Goal: Information Seeking & Learning: Learn about a topic

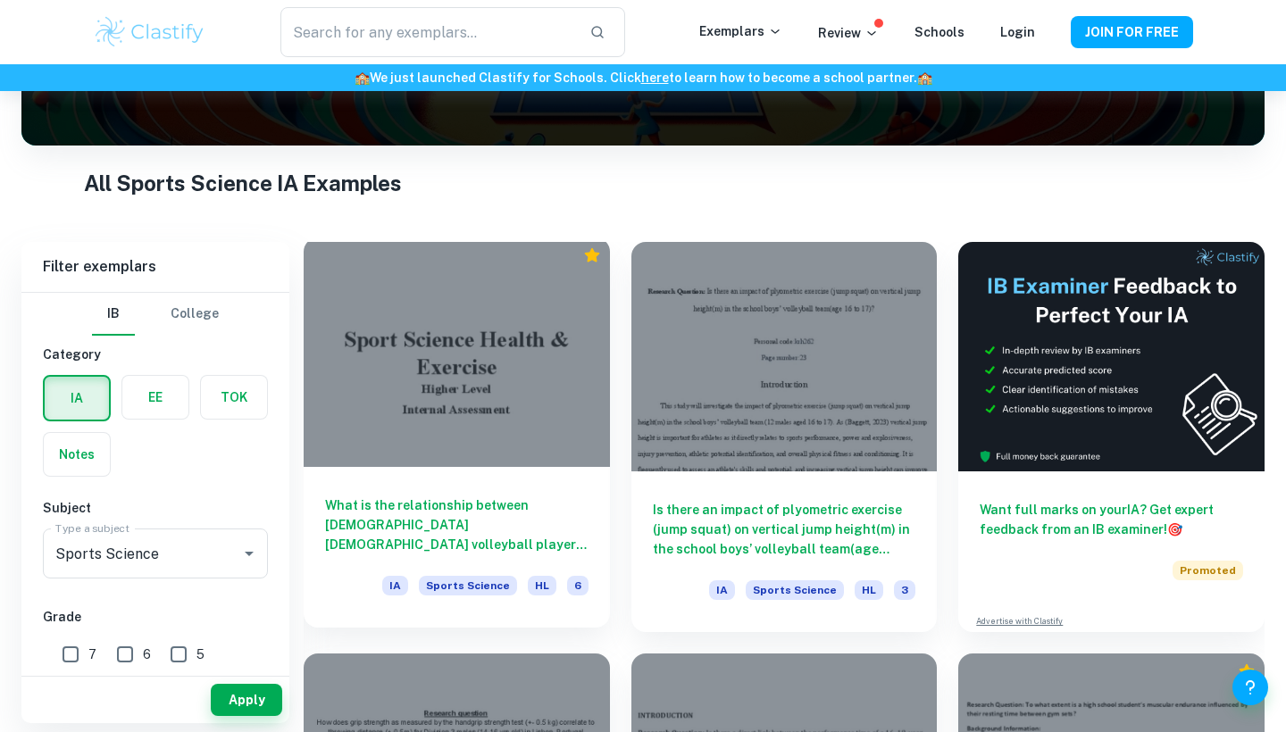
scroll to position [272, 0]
click at [478, 367] on div at bounding box center [457, 353] width 306 height 230
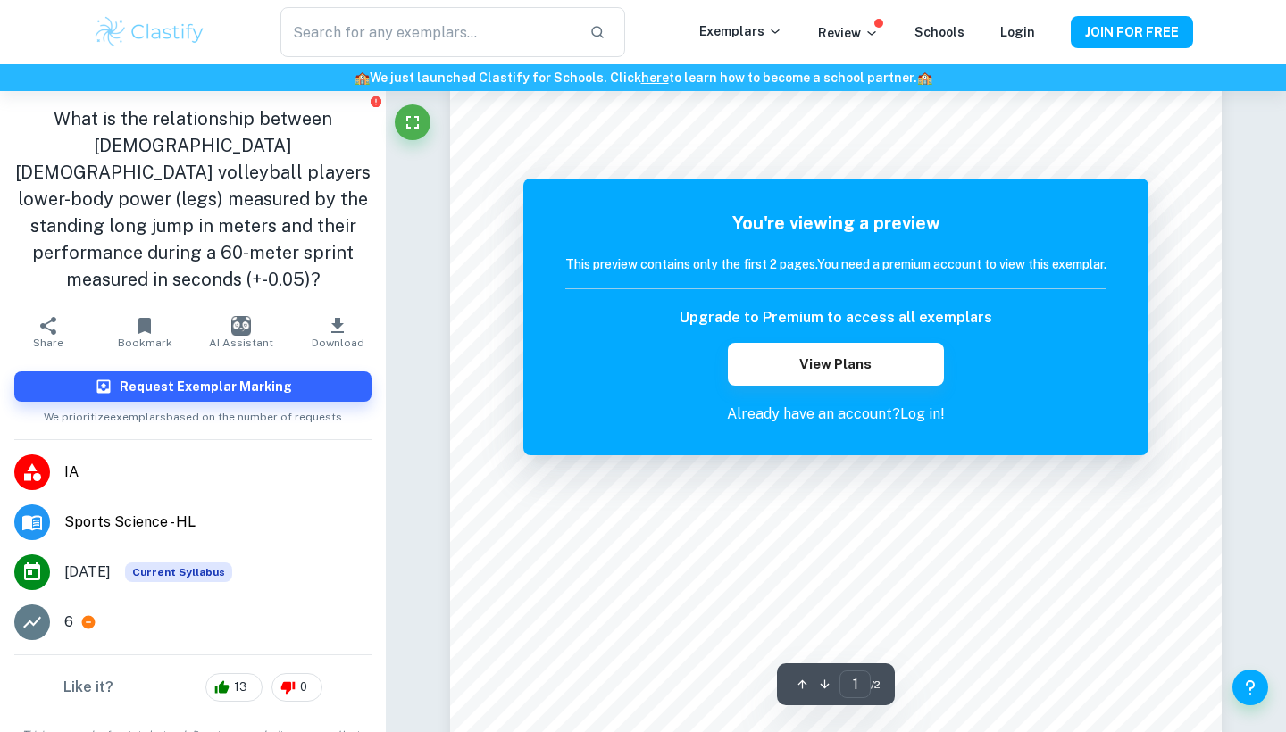
scroll to position [137, 0]
click at [786, 234] on h5 "You're viewing a preview" at bounding box center [835, 223] width 541 height 27
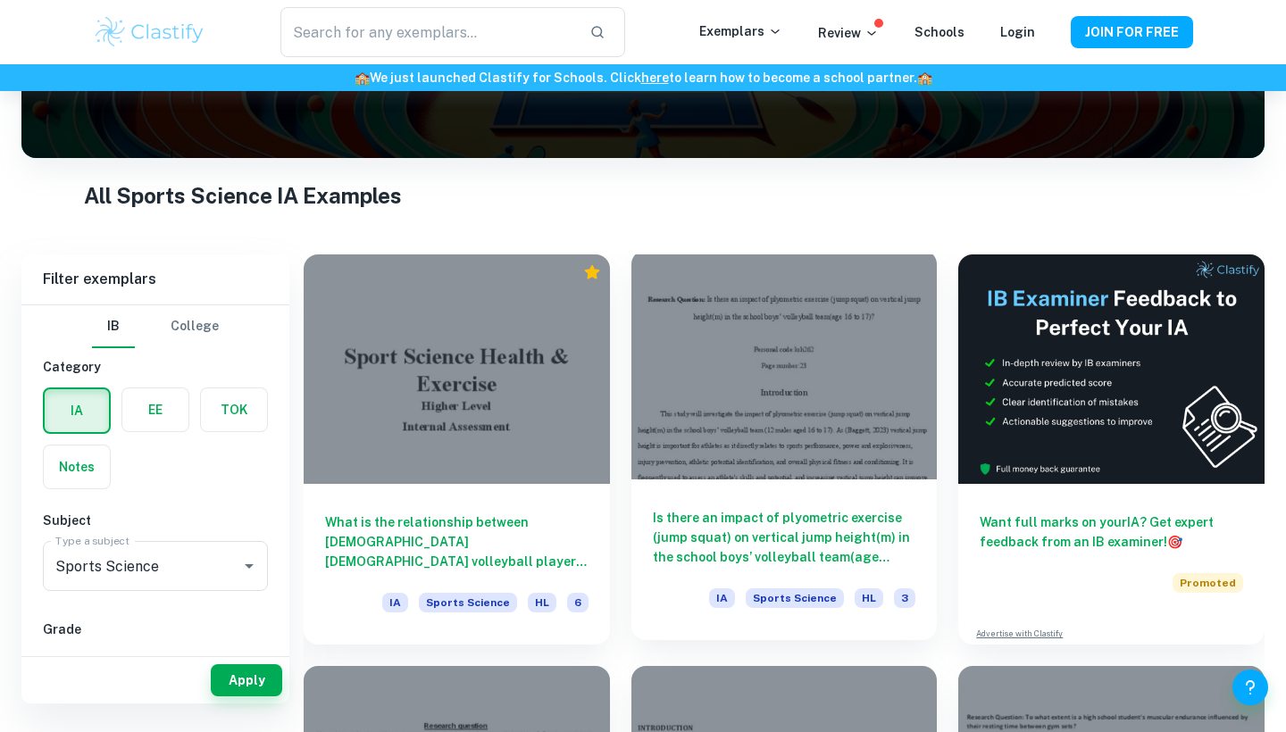
scroll to position [240, 0]
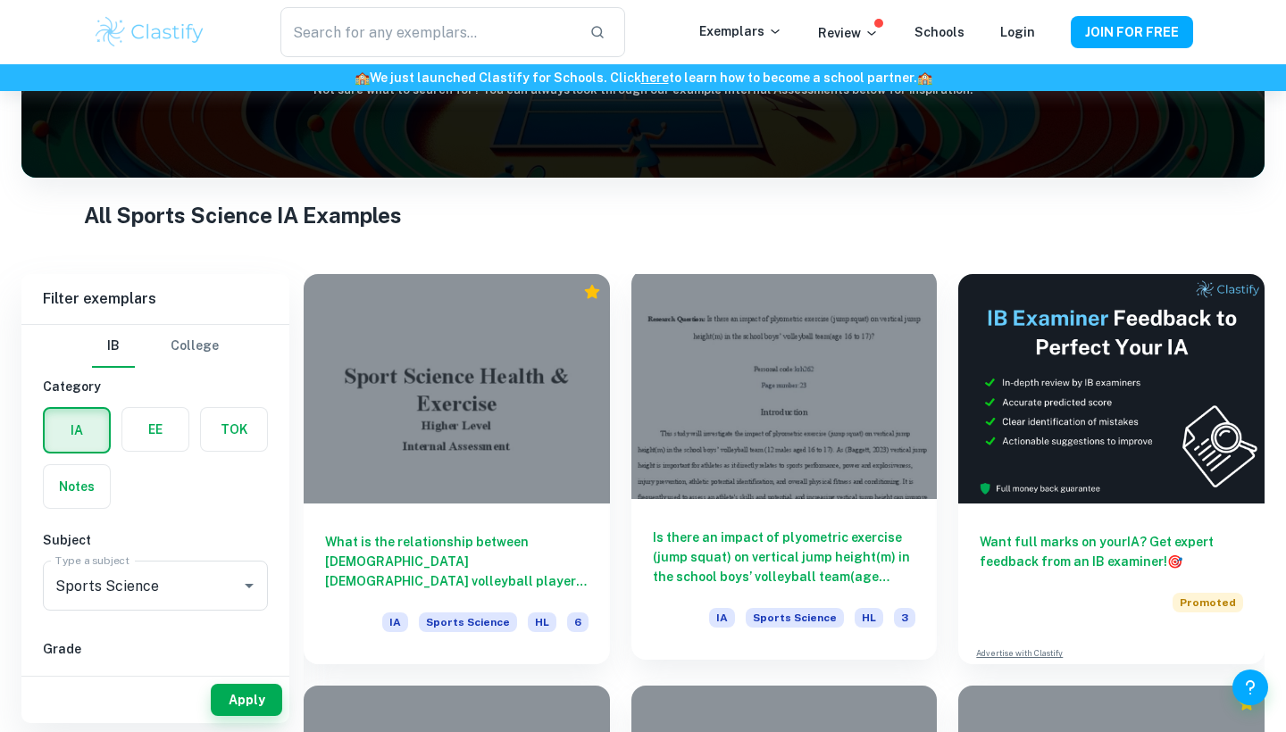
click at [723, 389] on div at bounding box center [784, 385] width 306 height 230
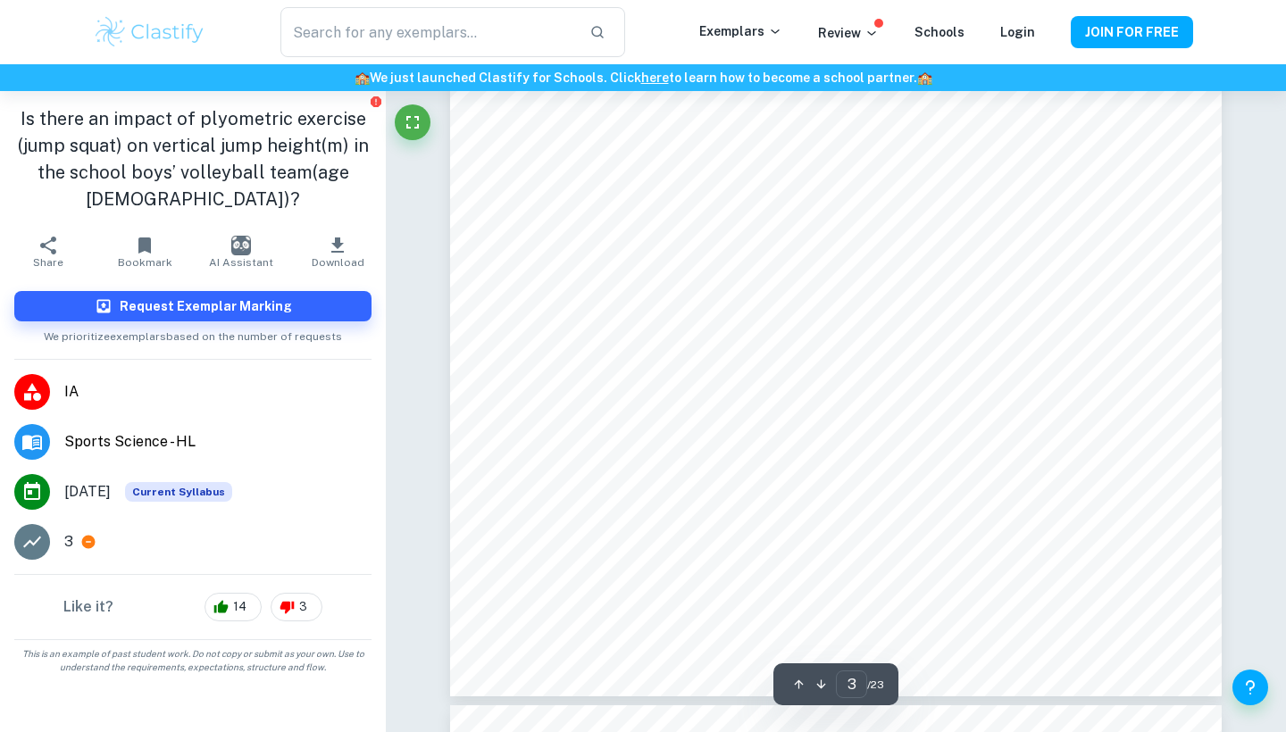
scroll to position [2721, 1]
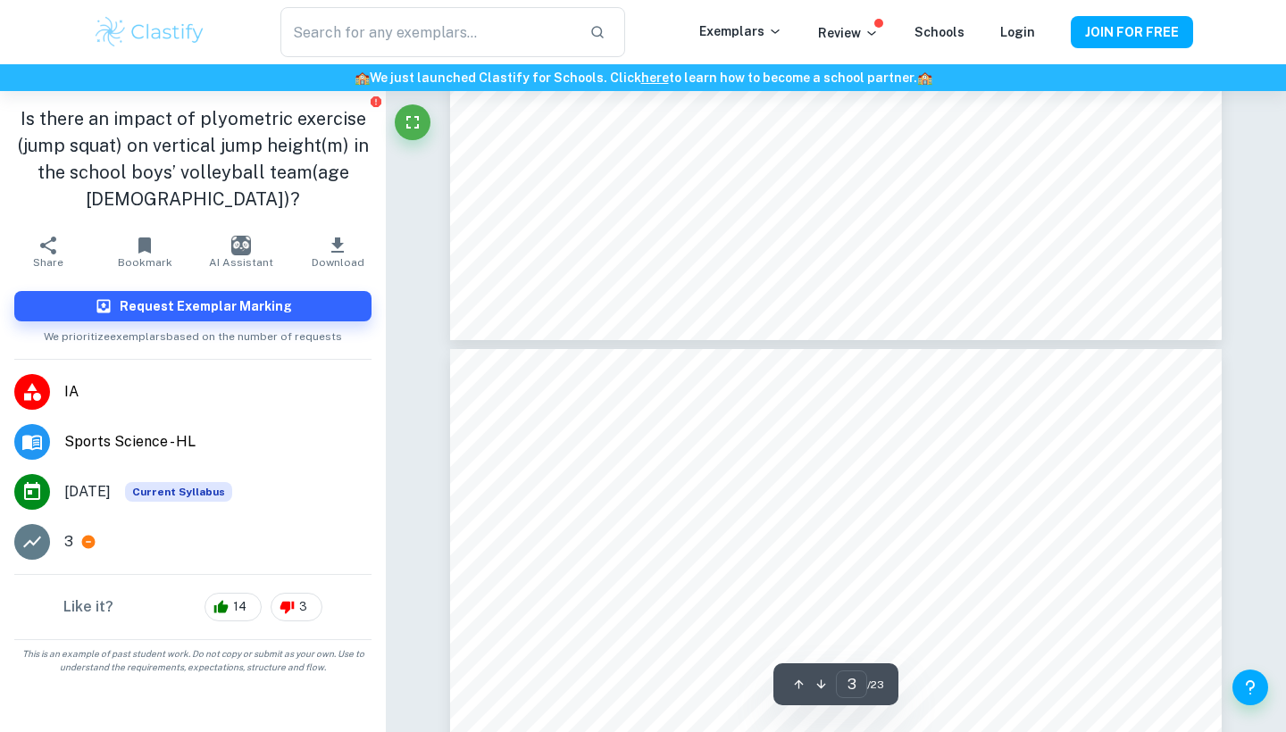
type input "4"
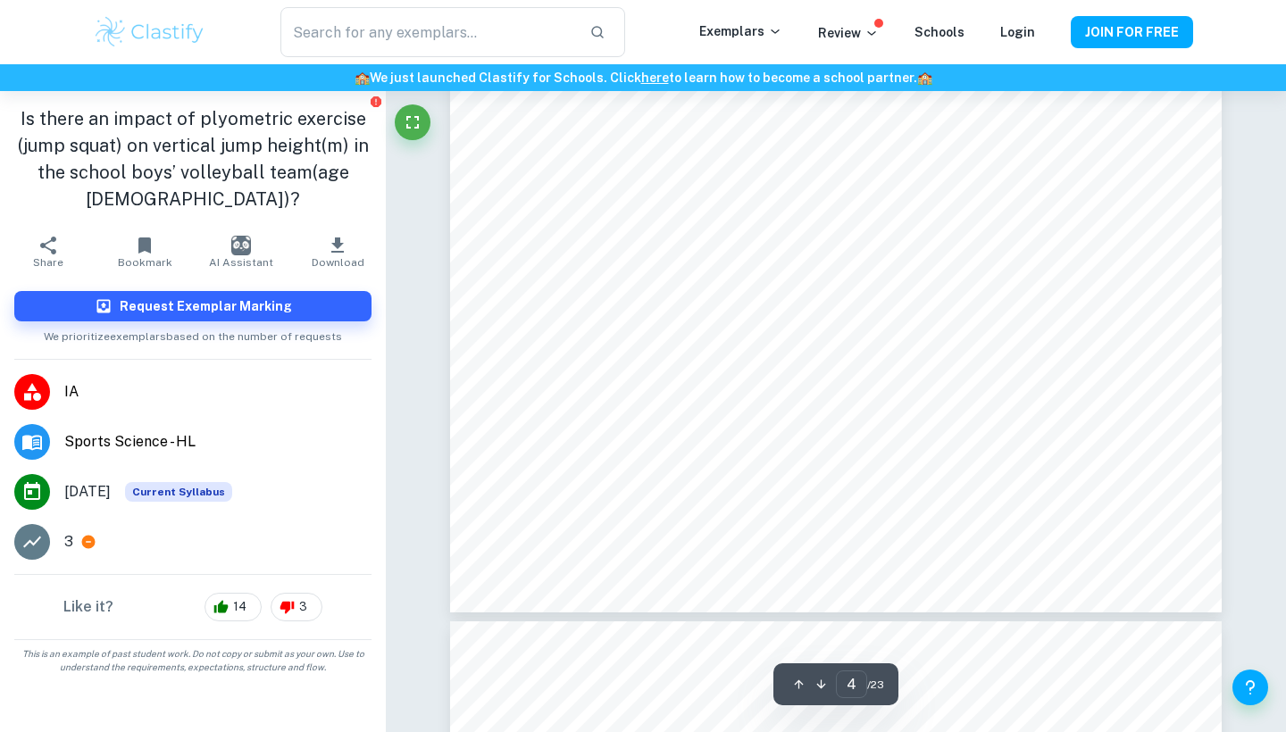
scroll to position [3749, 0]
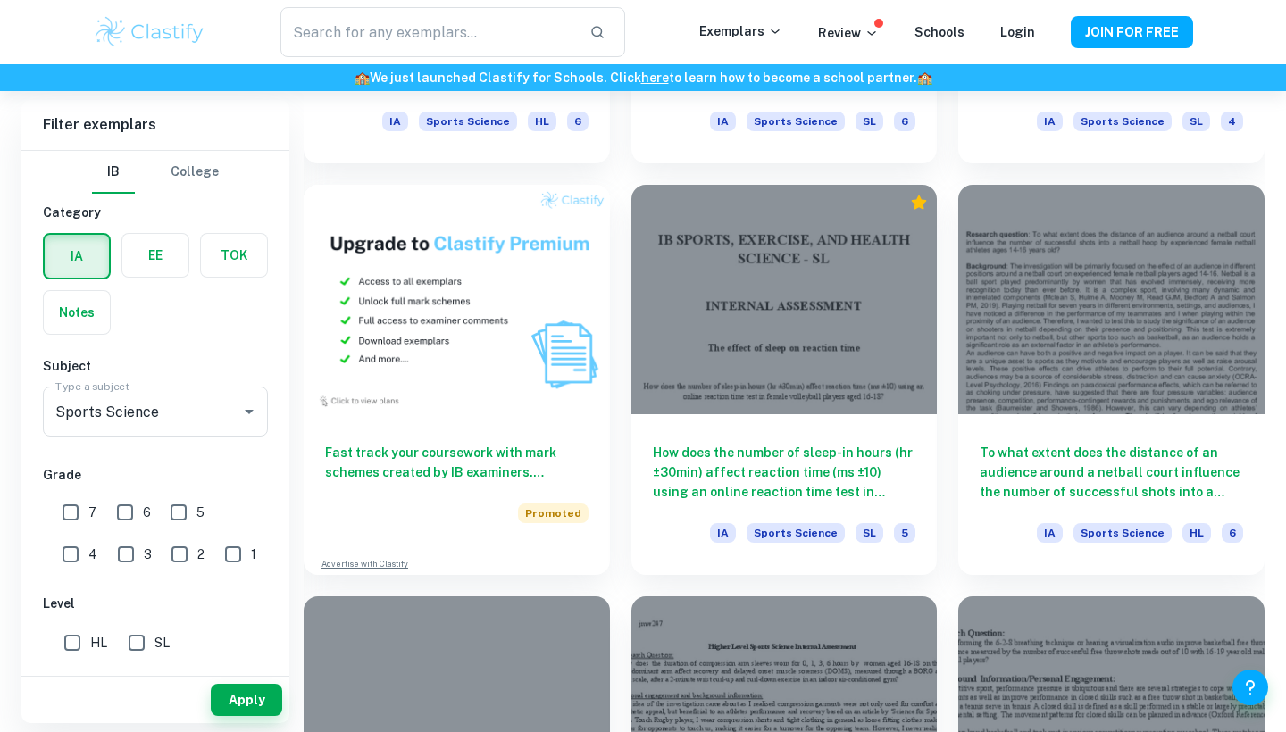
scroll to position [1154, 0]
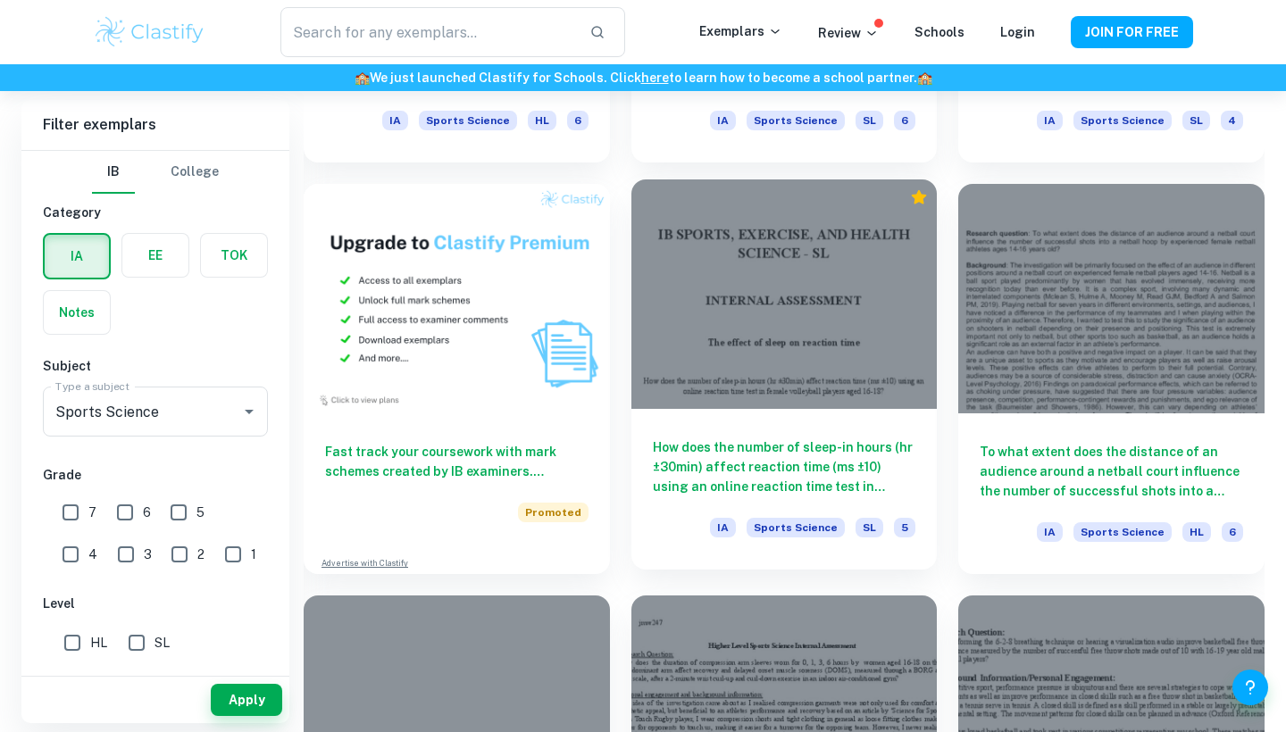
click at [748, 306] on div at bounding box center [784, 295] width 306 height 230
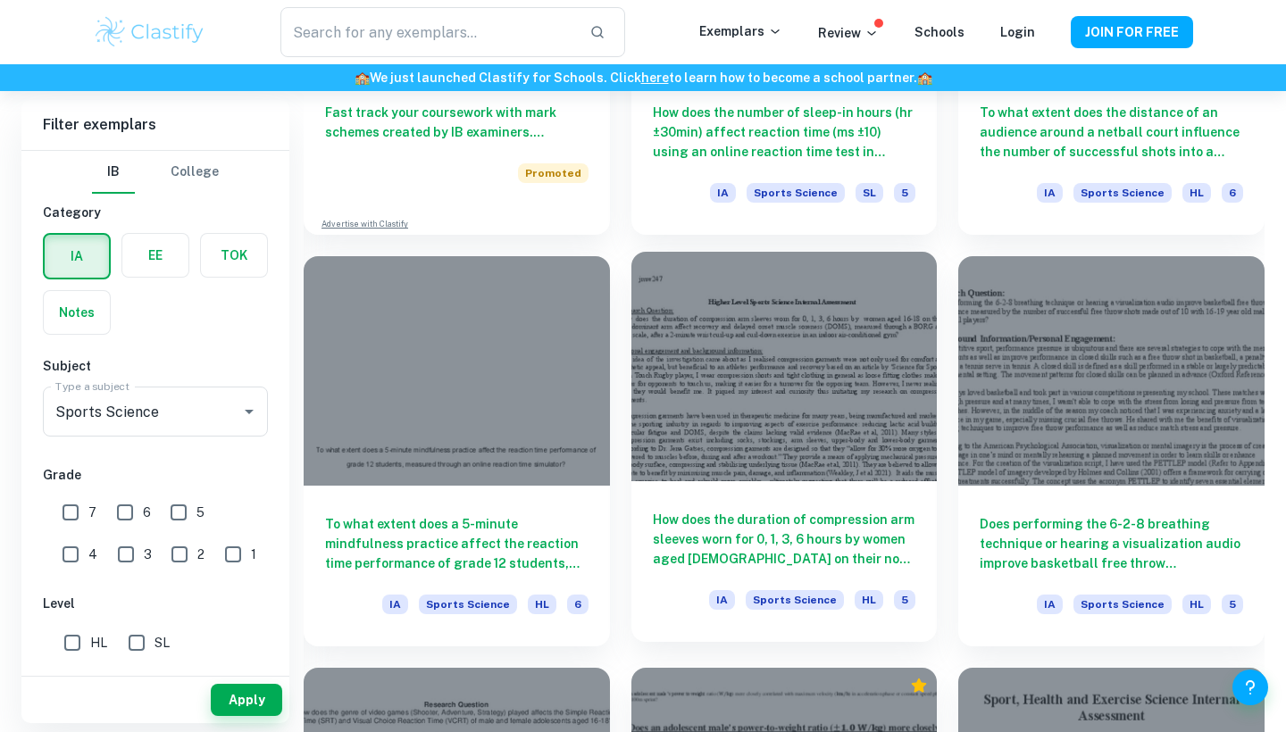
scroll to position [1428, 0]
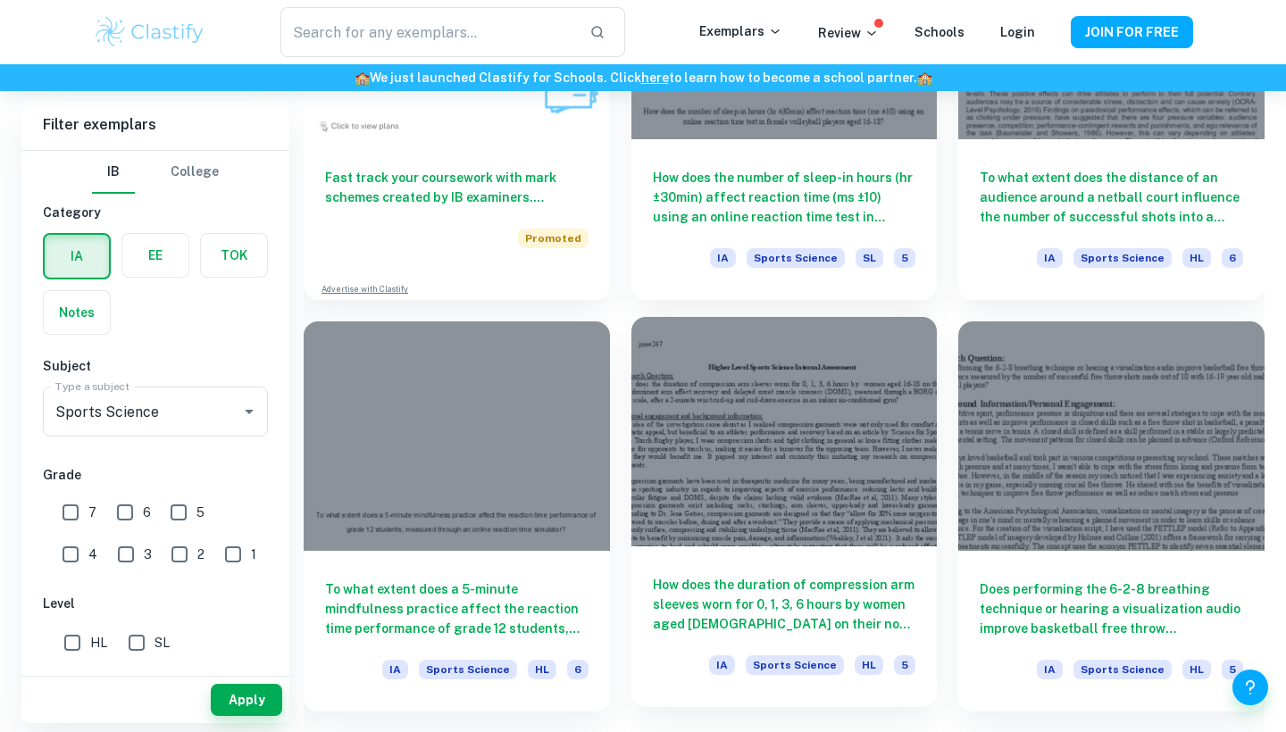
click at [776, 419] on div at bounding box center [784, 432] width 306 height 230
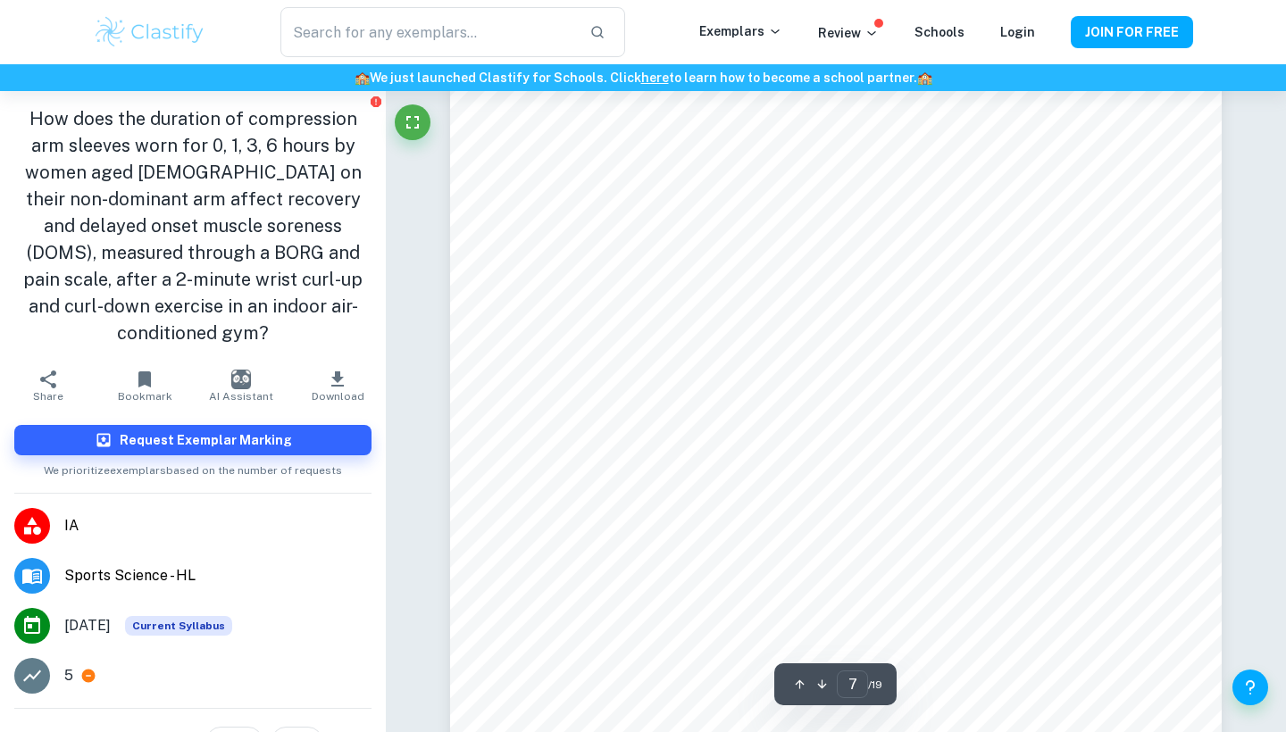
scroll to position [6961, 0]
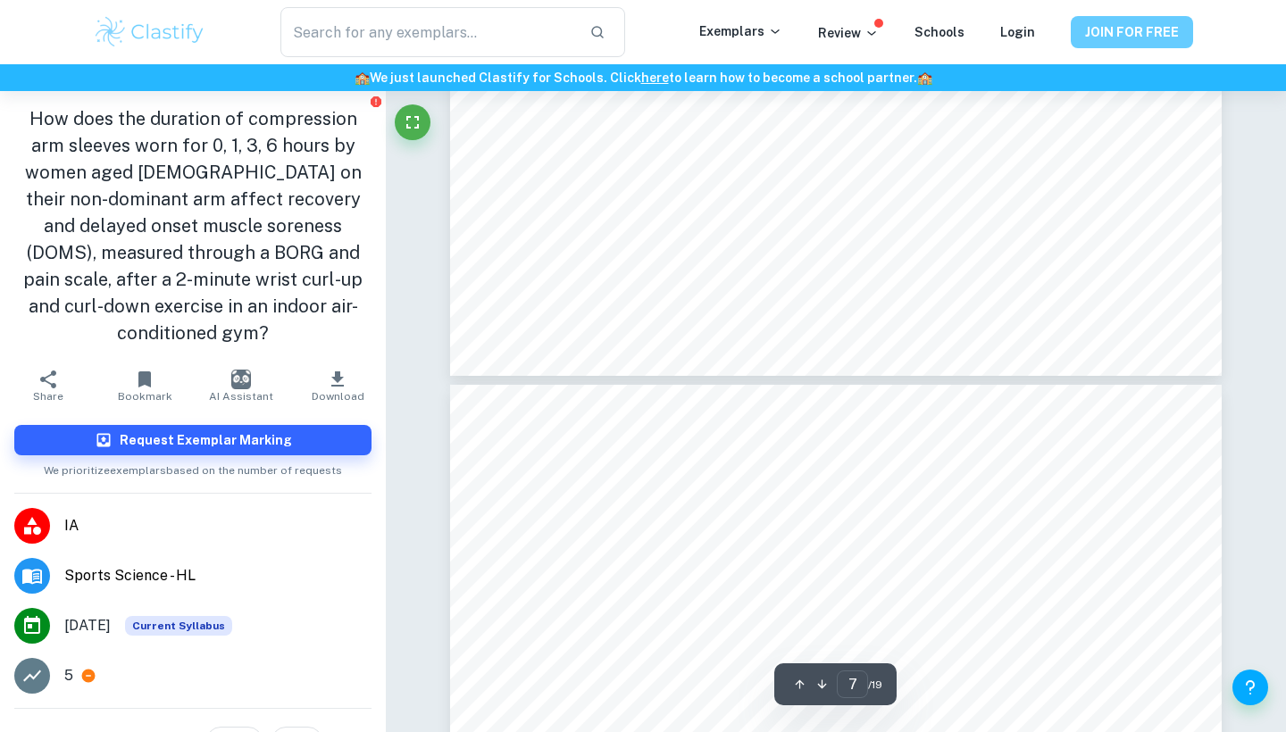
type input "8"
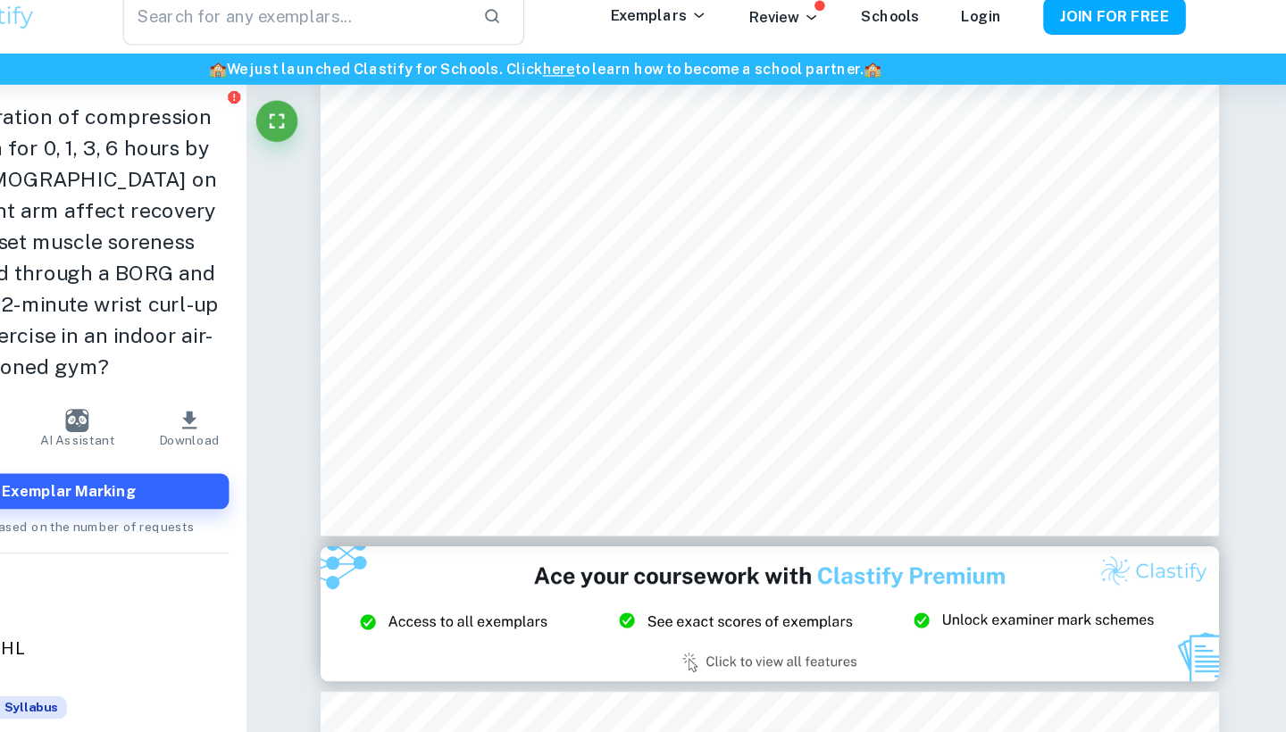
scroll to position [8256, 0]
